Goal: Task Accomplishment & Management: Manage account settings

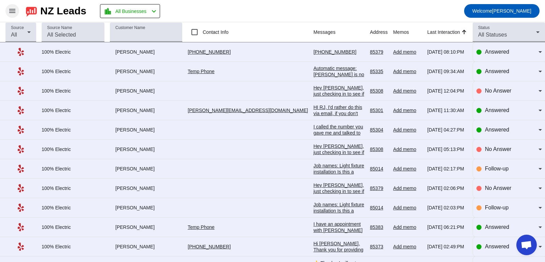
click at [13, 10] on mat-icon "menu" at bounding box center [12, 11] width 8 height 8
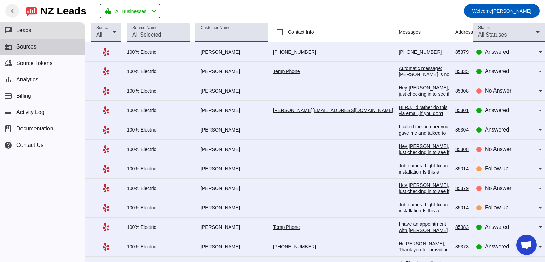
click at [26, 50] on button "business Sources" at bounding box center [42, 47] width 85 height 16
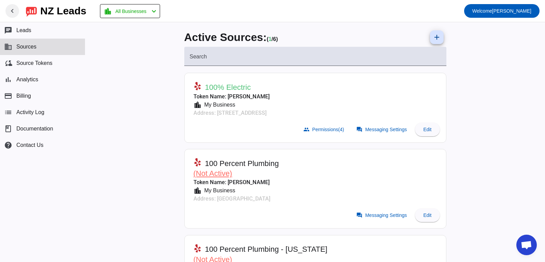
click at [276, 129] on mat-card-actions "group Permissions (4) forum Messaging Settings Edit" at bounding box center [315, 129] width 255 height 19
click at [324, 131] on span "Permissions (4)" at bounding box center [328, 129] width 32 height 5
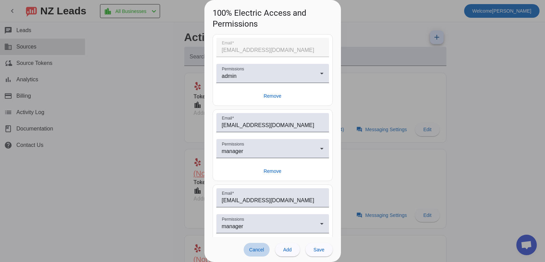
click at [259, 250] on span "Cancel" at bounding box center [256, 249] width 15 height 5
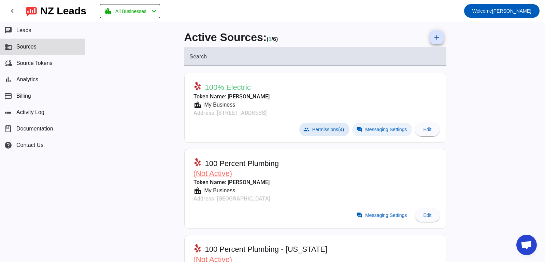
click at [393, 127] on span "Messaging Settings" at bounding box center [386, 129] width 42 height 5
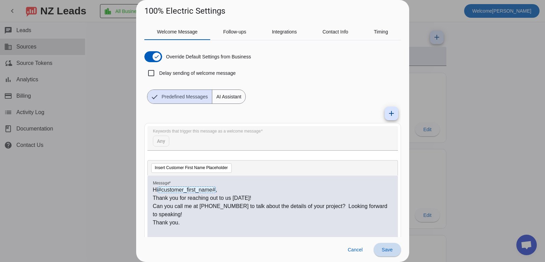
click at [385, 251] on span "Save" at bounding box center [387, 249] width 11 height 5
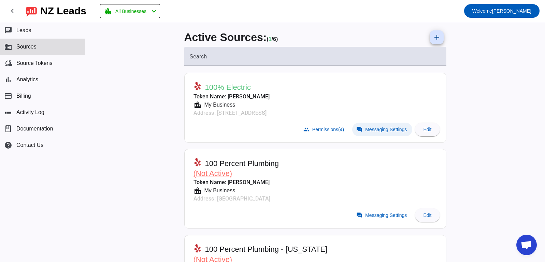
click at [377, 128] on span "Messaging Settings" at bounding box center [386, 129] width 42 height 5
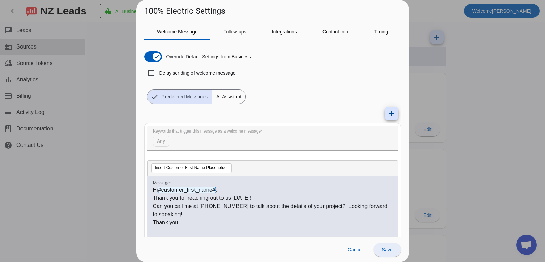
click at [386, 250] on span "Save" at bounding box center [387, 249] width 11 height 5
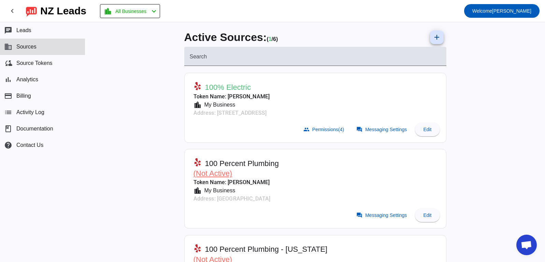
click at [385, 250] on mat-card-header "100 Percent Plumbing - New York (Not Active) Token Name: RJ Babich location_cit…" at bounding box center [315, 265] width 255 height 53
click at [34, 64] on span "Source Tokens" at bounding box center [34, 63] width 36 height 6
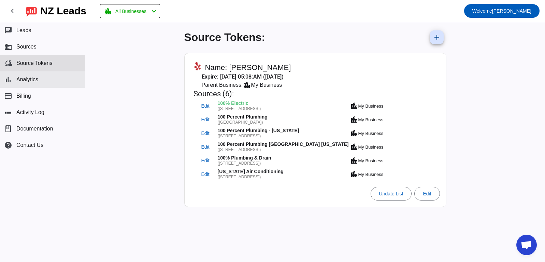
click at [41, 84] on button "bar_chart Analytics" at bounding box center [42, 79] width 85 height 16
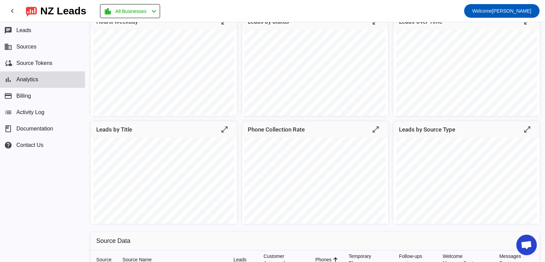
scroll to position [19, 0]
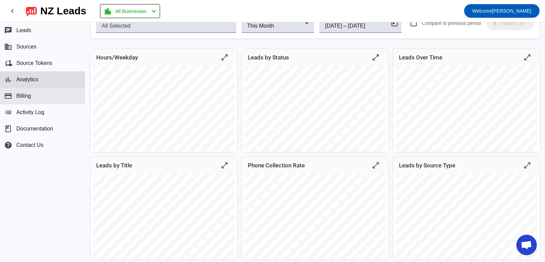
click at [27, 99] on button "payment Billing" at bounding box center [42, 96] width 85 height 16
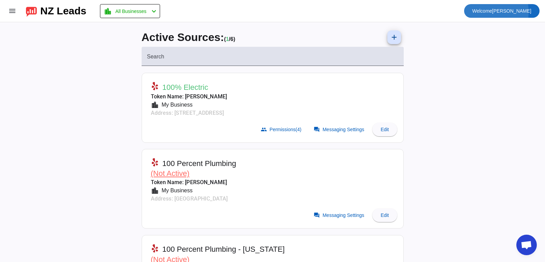
click at [480, 12] on span at bounding box center [501, 11] width 75 height 16
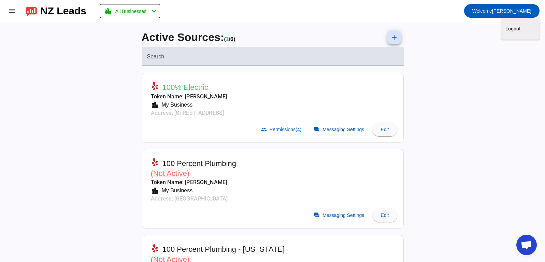
click at [143, 10] on div at bounding box center [272, 131] width 545 height 262
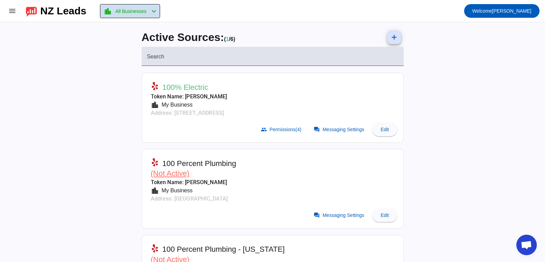
click at [129, 12] on span "All Businesses" at bounding box center [130, 11] width 31 height 10
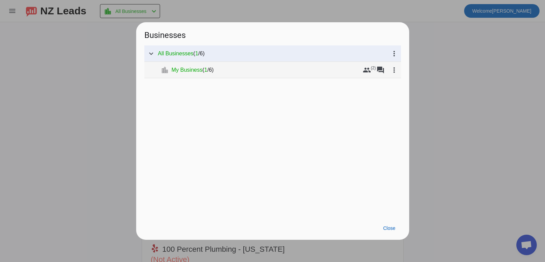
click at [179, 67] on span "My Business" at bounding box center [187, 70] width 31 height 7
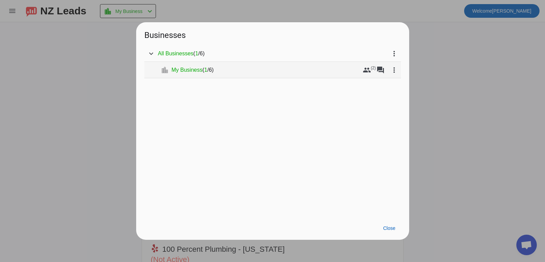
click at [181, 69] on span "My Business" at bounding box center [187, 70] width 31 height 7
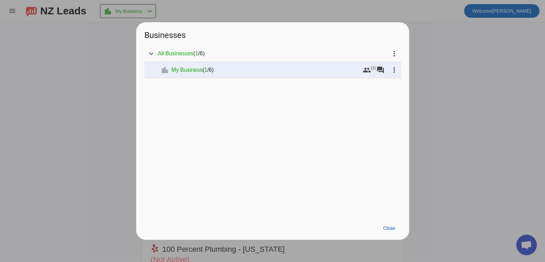
click at [49, 28] on div at bounding box center [272, 131] width 545 height 262
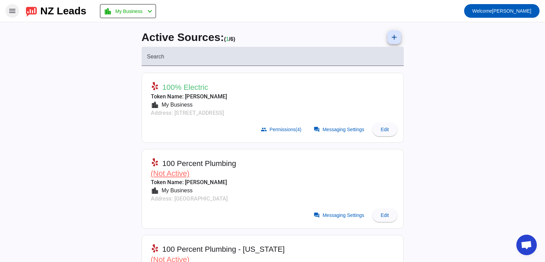
click at [13, 14] on mat-icon "menu" at bounding box center [12, 11] width 8 height 8
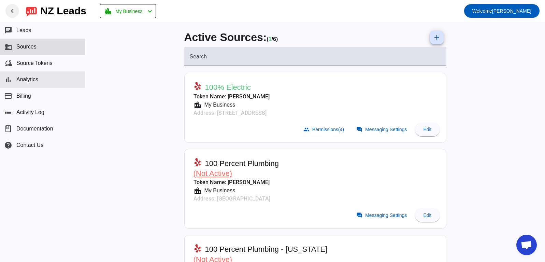
click at [40, 78] on button "bar_chart Analytics" at bounding box center [42, 79] width 85 height 16
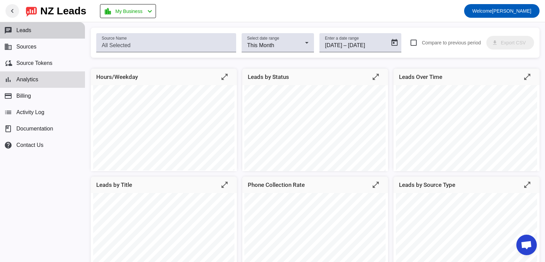
click at [34, 32] on button "chat Leads" at bounding box center [42, 30] width 85 height 16
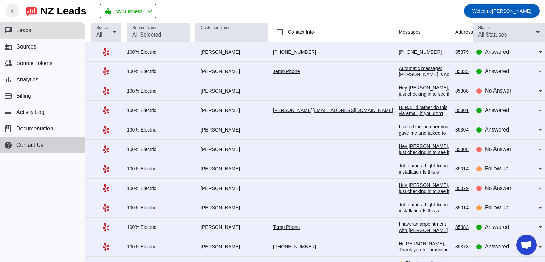
click at [37, 147] on span "Contact Us" at bounding box center [29, 145] width 27 height 6
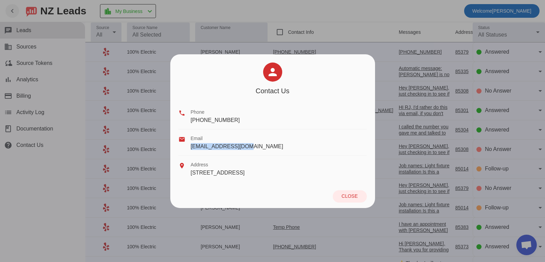
drag, startPoint x: 254, startPoint y: 145, endPoint x: 189, endPoint y: 147, distance: 64.2
click at [189, 147] on div "email Email [EMAIL_ADDRESS][DOMAIN_NAME]" at bounding box center [273, 142] width 188 height 26
copy span "[EMAIL_ADDRESS][DOMAIN_NAME]"
click at [347, 197] on span "Close" at bounding box center [350, 195] width 16 height 5
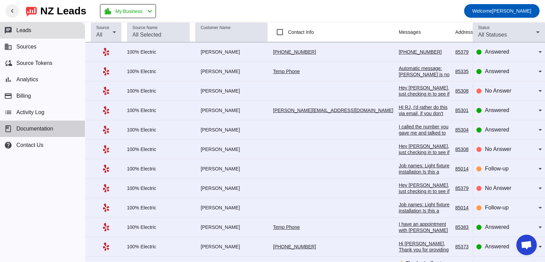
click at [47, 128] on span "Documentation" at bounding box center [34, 129] width 37 height 6
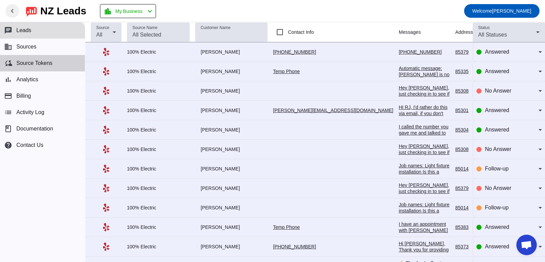
click at [43, 68] on button "cloud_sync Source Tokens" at bounding box center [42, 63] width 85 height 16
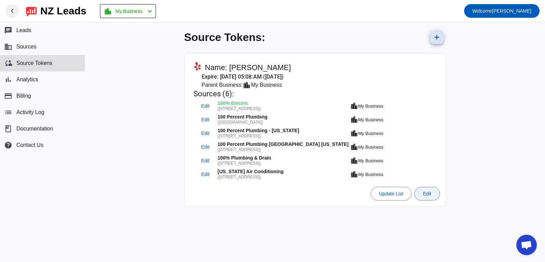
click at [431, 194] on span "Edit" at bounding box center [427, 193] width 8 height 5
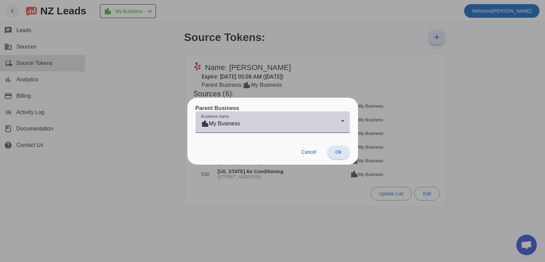
click at [327, 124] on div "location_city My Business" at bounding box center [271, 123] width 140 height 8
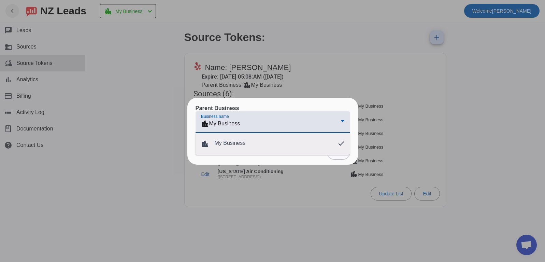
click at [327, 124] on div at bounding box center [272, 131] width 545 height 262
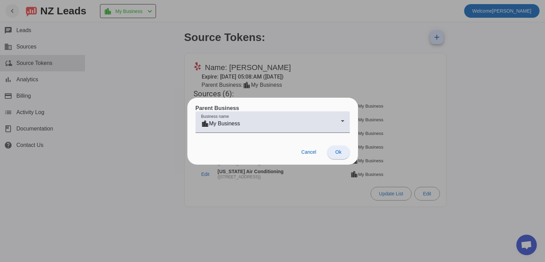
click at [337, 151] on span "Ok" at bounding box center [339, 151] width 6 height 5
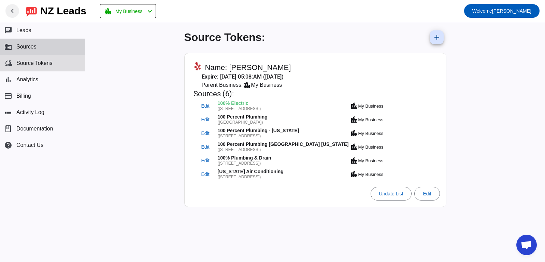
click at [39, 49] on button "business Sources" at bounding box center [42, 47] width 85 height 16
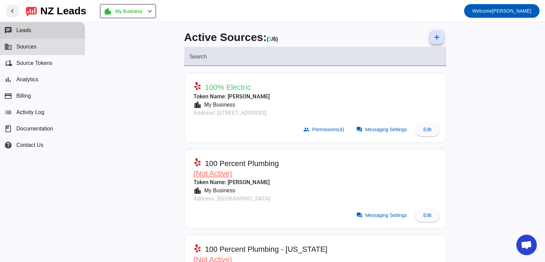
click at [30, 32] on span "Leads" at bounding box center [23, 30] width 15 height 6
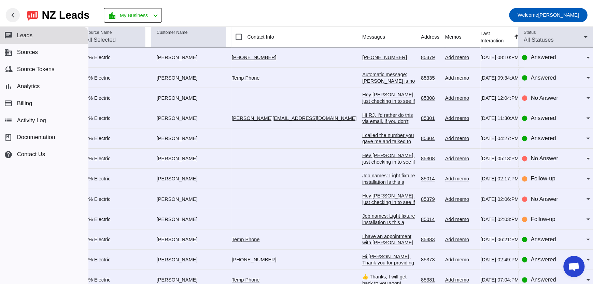
scroll to position [0, 29]
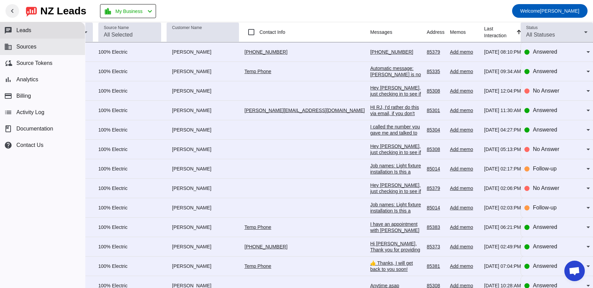
click at [32, 51] on button "business Sources" at bounding box center [42, 47] width 85 height 16
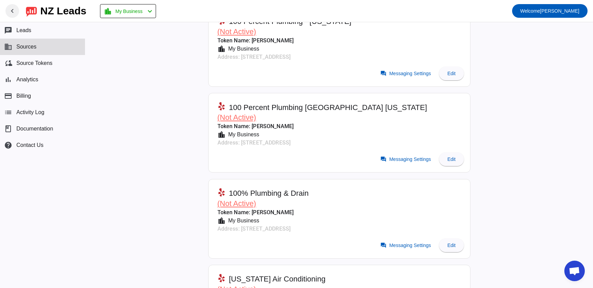
scroll to position [84, 0]
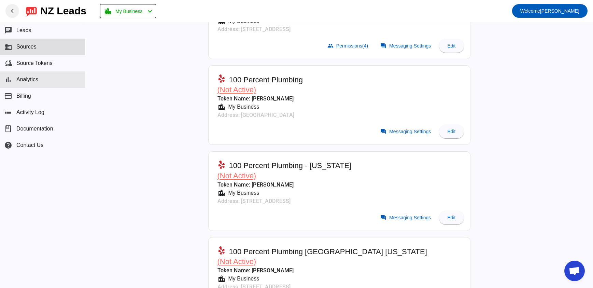
click at [25, 74] on button "bar_chart Analytics" at bounding box center [42, 79] width 85 height 16
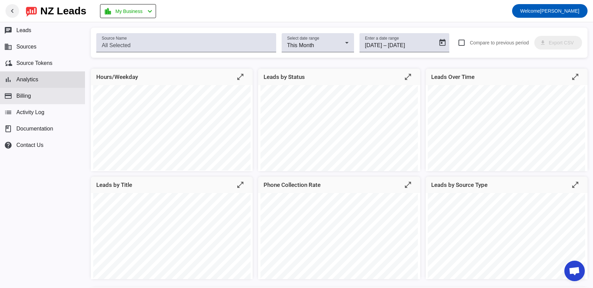
click at [33, 98] on button "payment Billing" at bounding box center [42, 96] width 85 height 16
